Goal: Find specific page/section

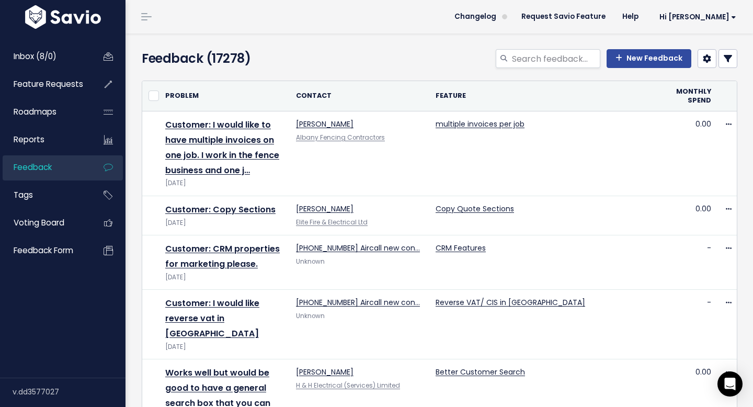
click at [727, 56] on icon at bounding box center [727, 58] width 8 height 8
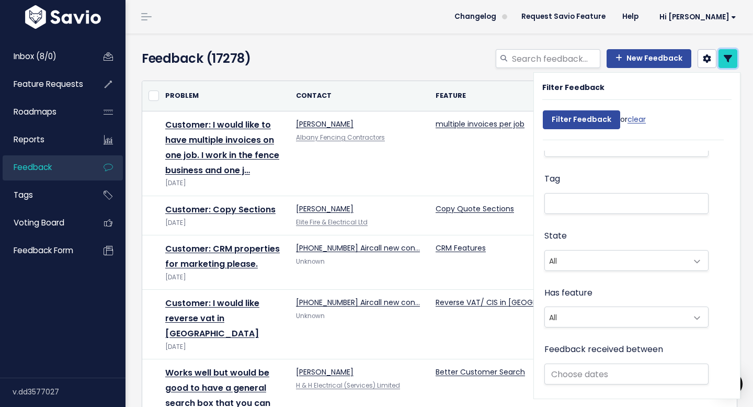
scroll to position [329, 0]
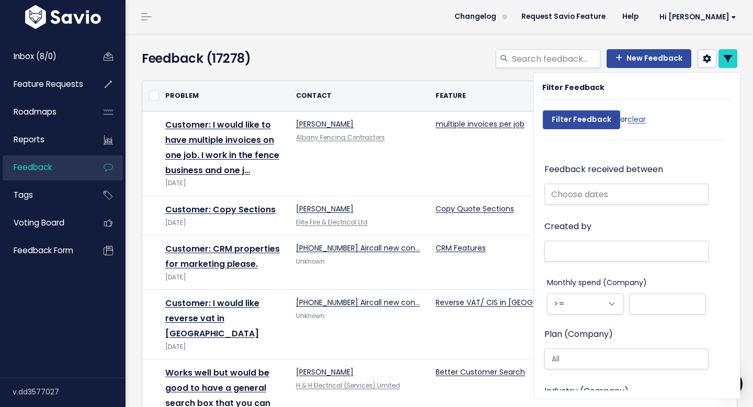
click at [588, 246] on li at bounding box center [623, 250] width 153 height 13
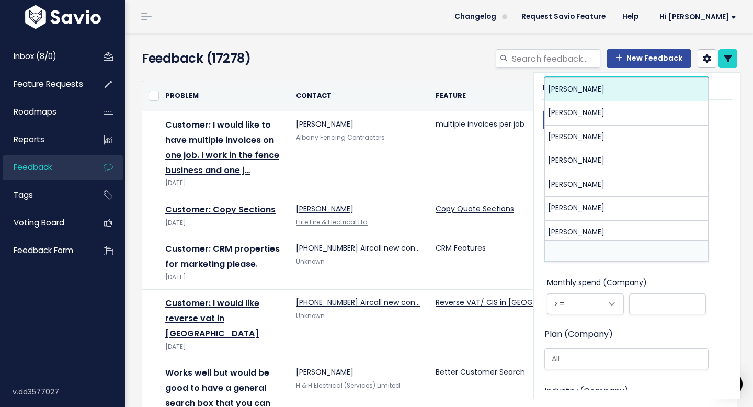
paste input "[EMAIL_ADDRESS][DOMAIN_NAME]"
type input "[EMAIL_ADDRESS][DOMAIN_NAME]"
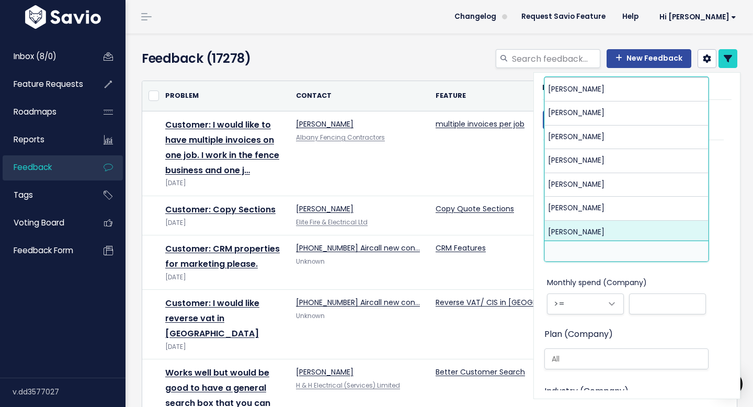
click at [752, 244] on aside "Filter Feedback Filter Feedback or clear Search Contact Company Tag State All U…" at bounding box center [643, 235] width 220 height 327
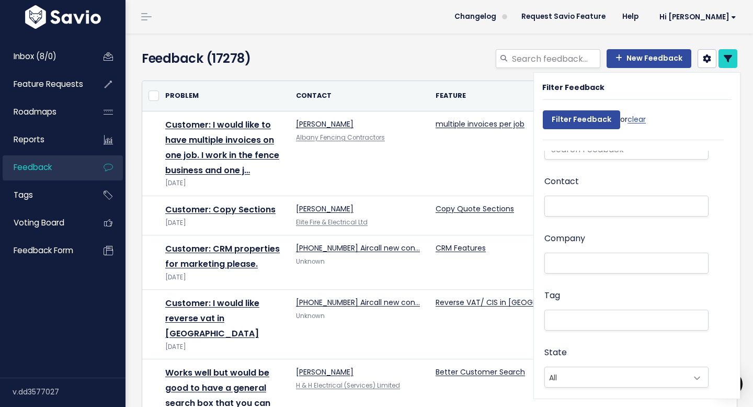
scroll to position [0, 0]
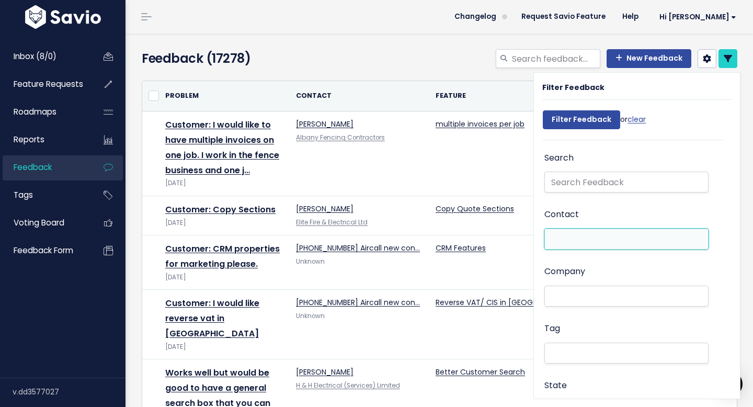
click at [581, 234] on li at bounding box center [623, 239] width 153 height 11
paste input "[EMAIL_ADDRESS][DOMAIN_NAME]"
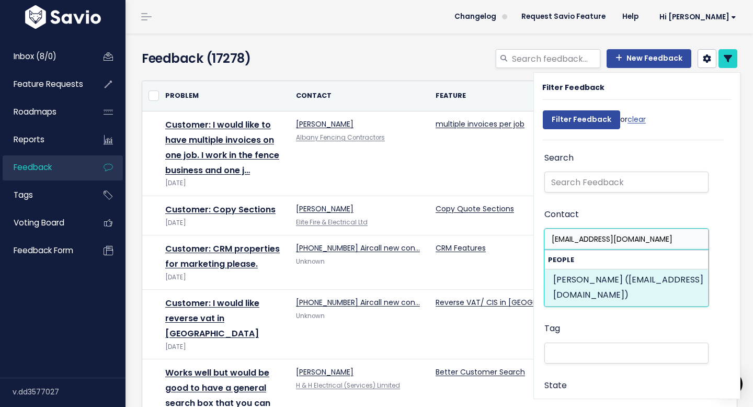
type input "[EMAIL_ADDRESS][DOMAIN_NAME]"
select select "87564381"
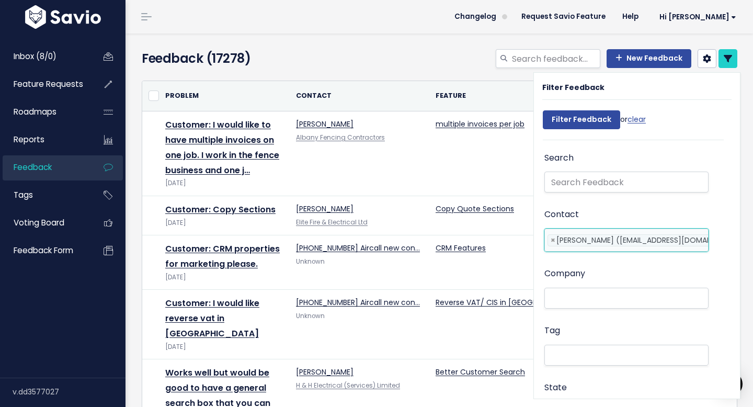
scroll to position [0, 41]
click at [570, 130] on div "Filter Feedback or clear" at bounding box center [594, 122] width 103 height 34
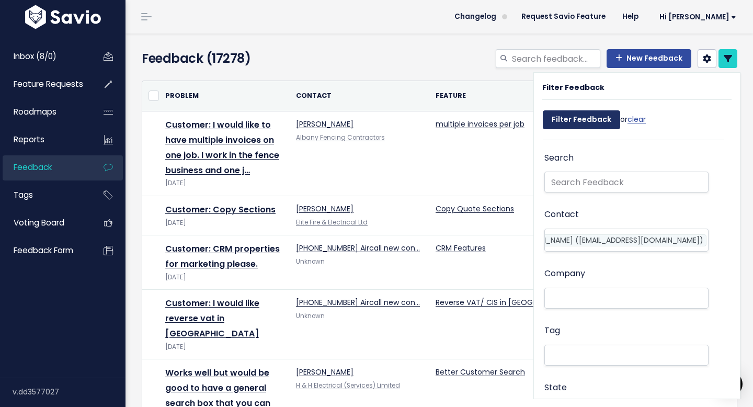
click at [566, 122] on input "Filter Feedback" at bounding box center [581, 119] width 77 height 19
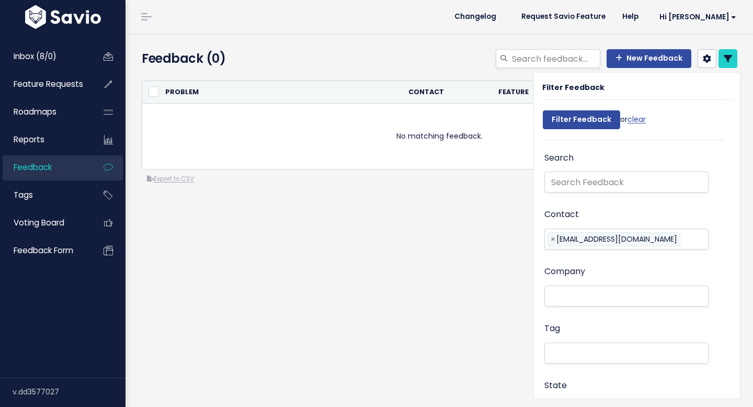
select select
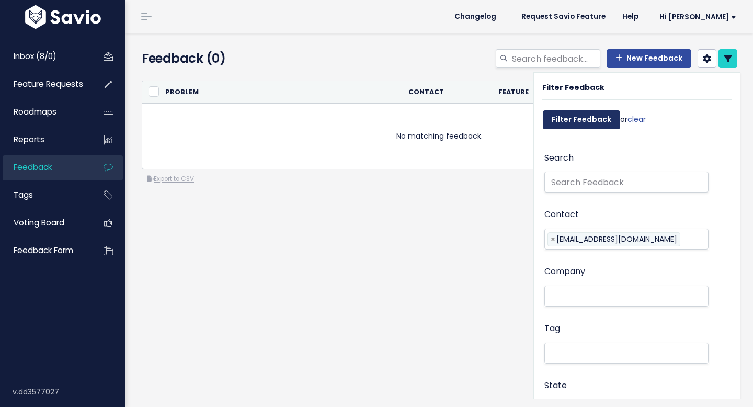
select select
